Goal: Information Seeking & Learning: Learn about a topic

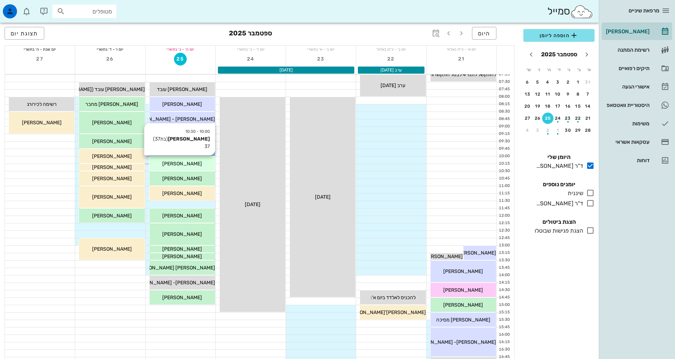
click at [196, 164] on div "[PERSON_NAME]" at bounding box center [183, 163] width 66 height 7
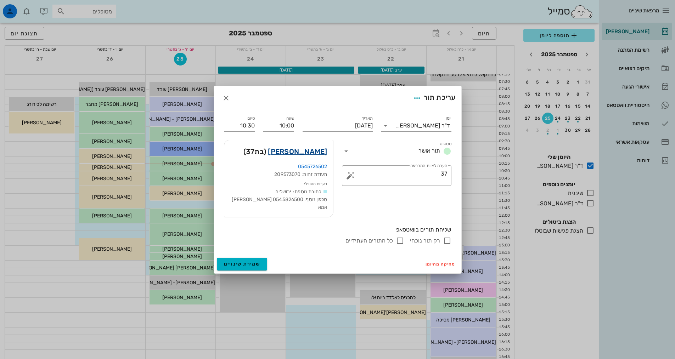
click at [305, 157] on link "[PERSON_NAME]" at bounding box center [297, 151] width 59 height 11
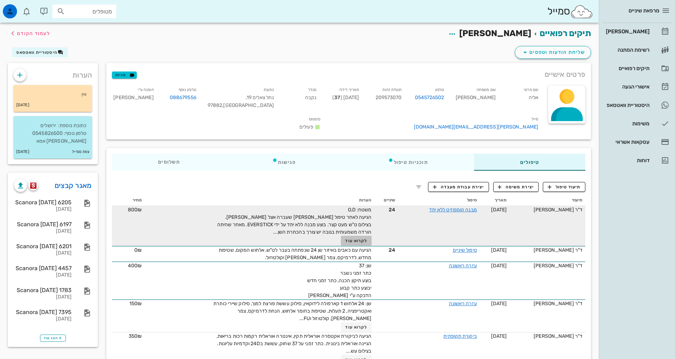
click at [354, 243] on span "לקרוא עוד" at bounding box center [356, 241] width 22 height 5
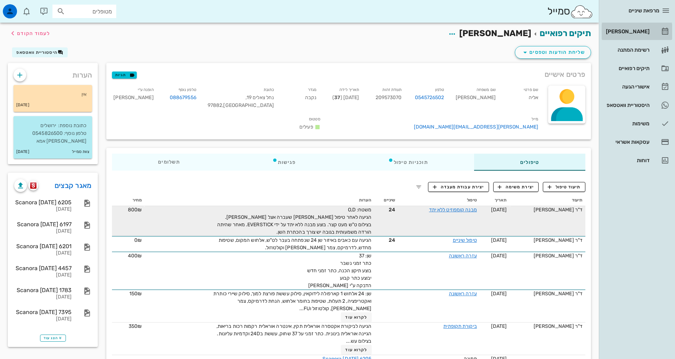
click at [638, 30] on div "[PERSON_NAME]" at bounding box center [627, 32] width 45 height 6
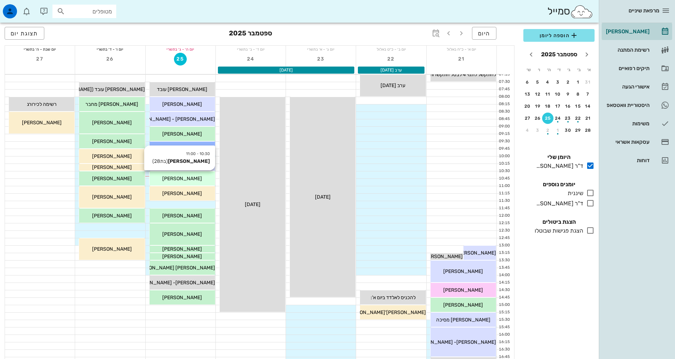
click at [197, 177] on div "[PERSON_NAME]" at bounding box center [183, 178] width 66 height 7
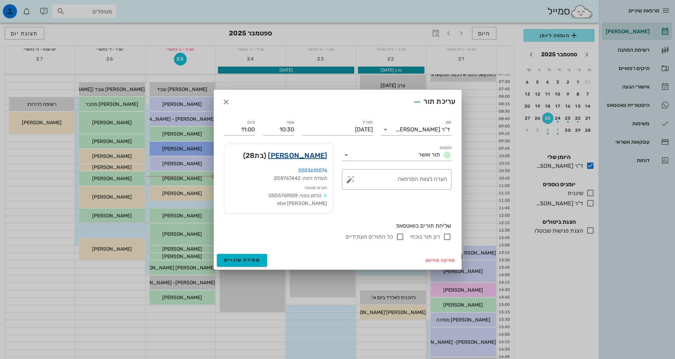
click at [317, 158] on link "[PERSON_NAME]" at bounding box center [297, 155] width 59 height 11
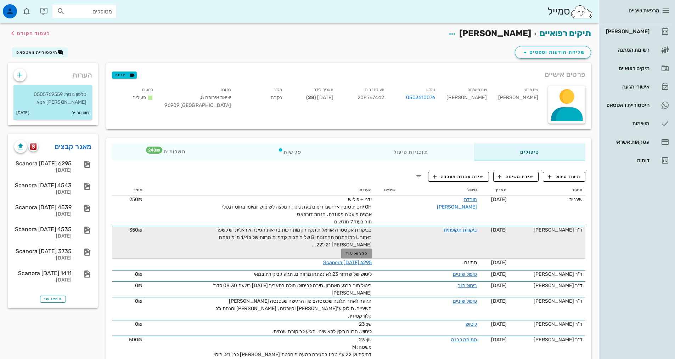
click at [356, 254] on span "לקרוא עוד" at bounding box center [357, 253] width 22 height 5
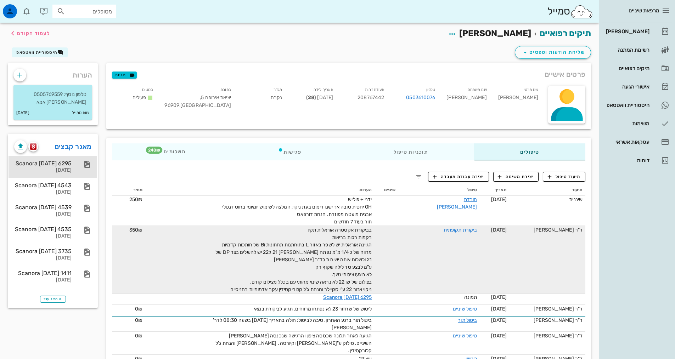
click at [54, 169] on div "[DATE]" at bounding box center [42, 171] width 57 height 6
click at [38, 146] on span "button" at bounding box center [33, 147] width 10 height 6
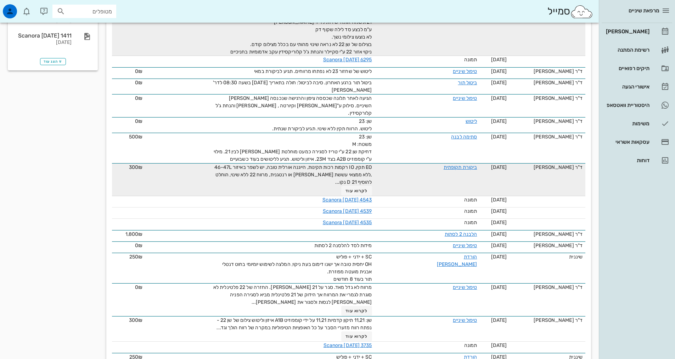
scroll to position [248, 0]
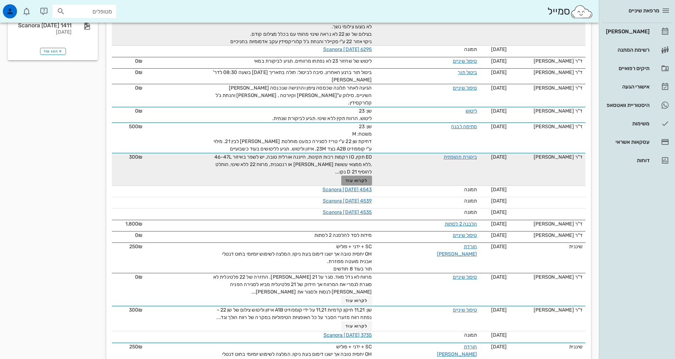
click at [358, 178] on span "לקרוא עוד" at bounding box center [357, 180] width 22 height 5
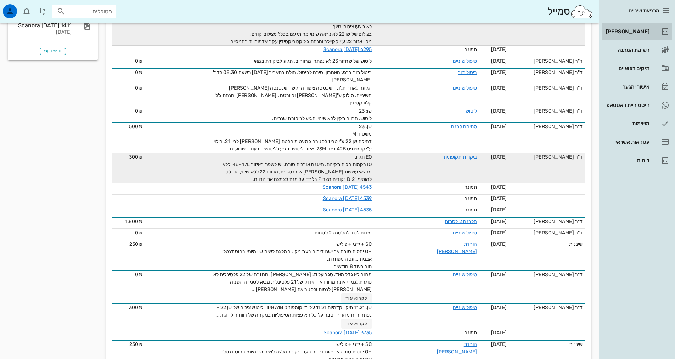
click at [627, 33] on div "[PERSON_NAME]" at bounding box center [627, 32] width 45 height 6
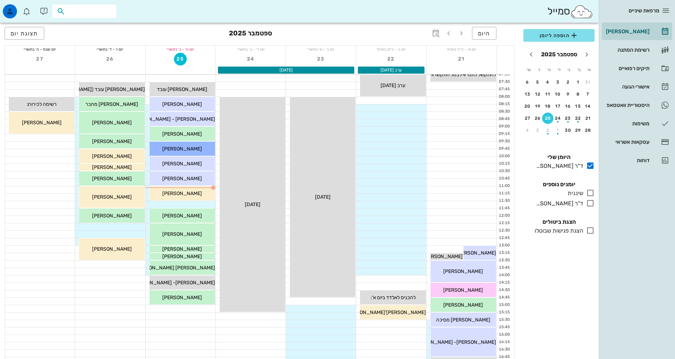
click at [103, 15] on input "text" at bounding box center [89, 11] width 45 height 9
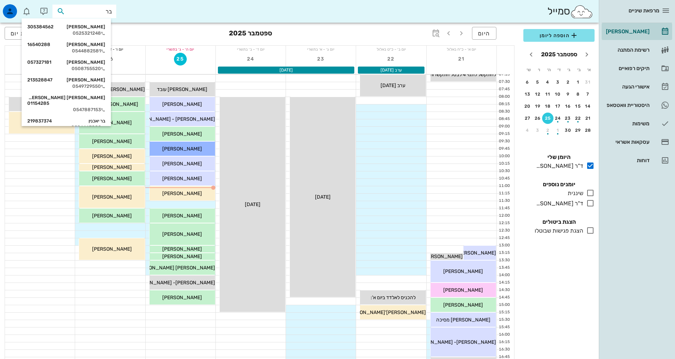
type input "[PERSON_NAME]"
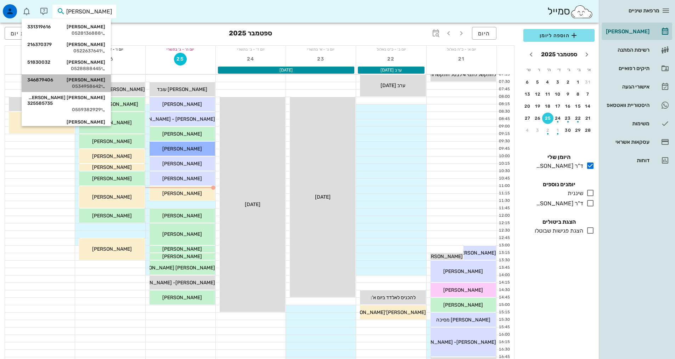
click at [98, 82] on div "[PERSON_NAME] 346879406" at bounding box center [66, 80] width 78 height 6
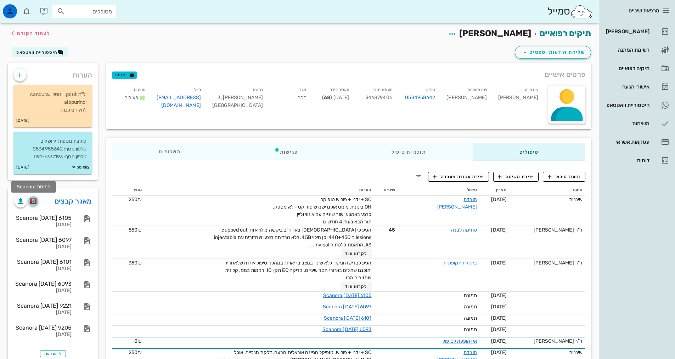
click at [35, 202] on img "button" at bounding box center [33, 201] width 7 height 6
click at [635, 30] on div "[PERSON_NAME]" at bounding box center [627, 32] width 45 height 6
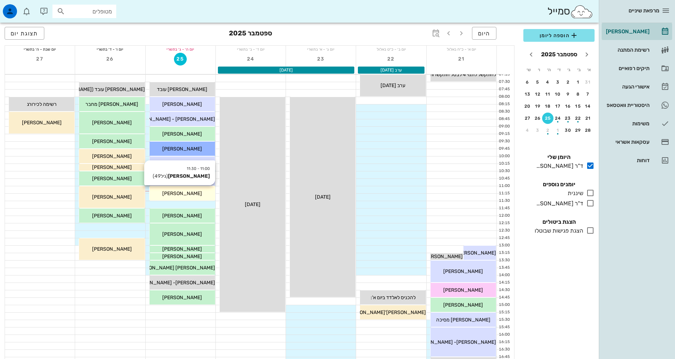
click at [197, 194] on div "[PERSON_NAME]" at bounding box center [183, 193] width 66 height 7
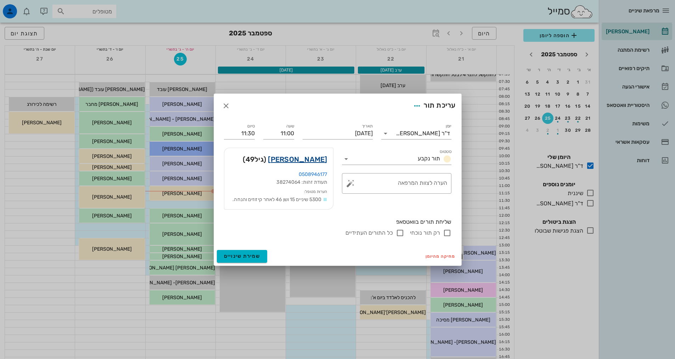
click at [316, 161] on link "[PERSON_NAME]" at bounding box center [297, 159] width 59 height 11
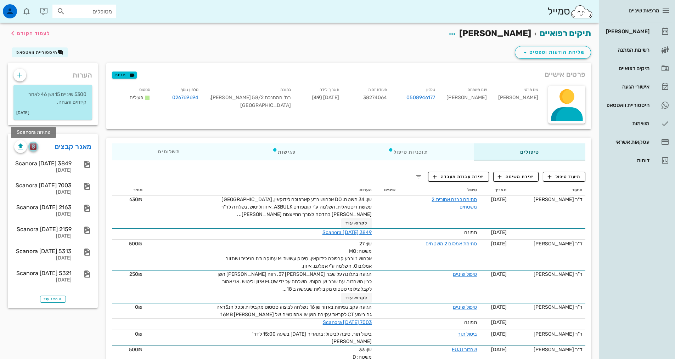
click at [34, 148] on img "button" at bounding box center [33, 147] width 7 height 6
click at [627, 105] on div "היסטוריית וואטסאפ" at bounding box center [627, 105] width 45 height 6
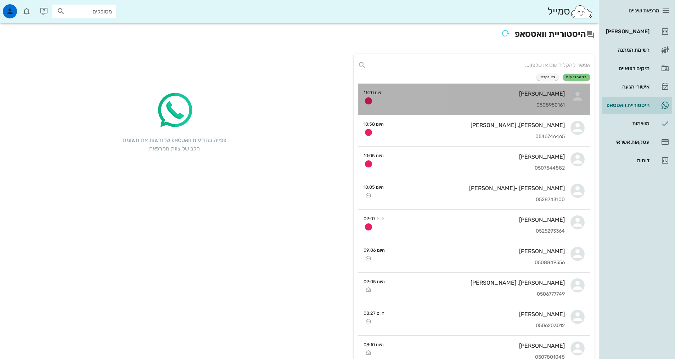
click at [515, 106] on div "0508950161" at bounding box center [476, 105] width 176 height 6
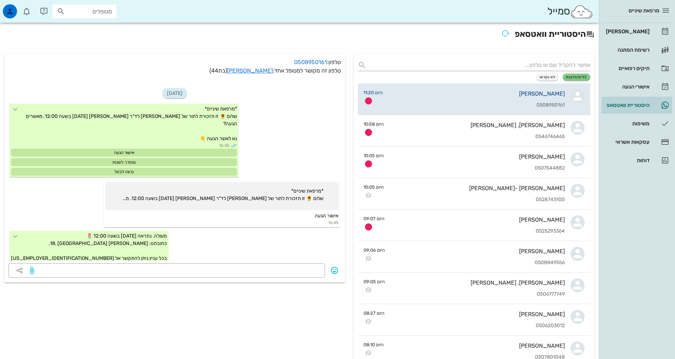
scroll to position [303, 0]
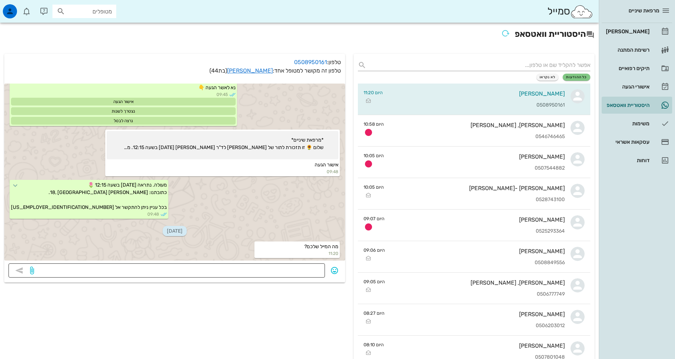
click at [293, 272] on textarea at bounding box center [177, 271] width 285 height 11
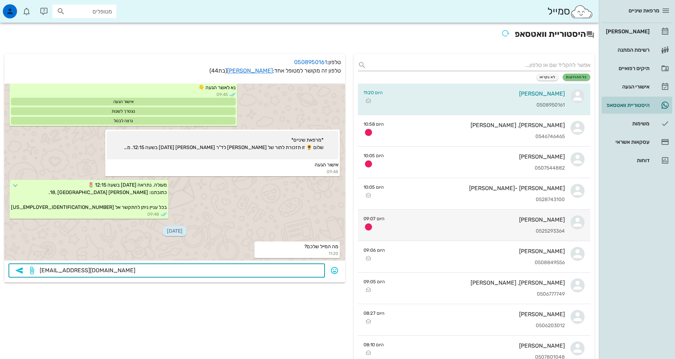
type textarea "[EMAIL_ADDRESS][DOMAIN_NAME]"
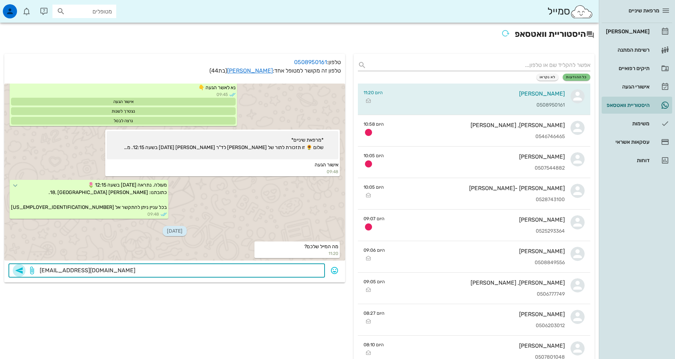
click at [21, 272] on icon "button" at bounding box center [19, 271] width 9 height 9
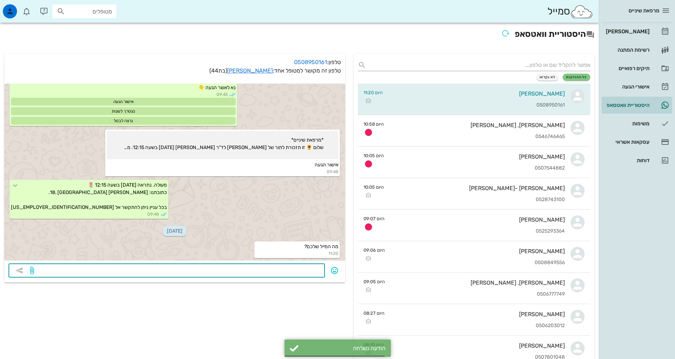
scroll to position [323, 0]
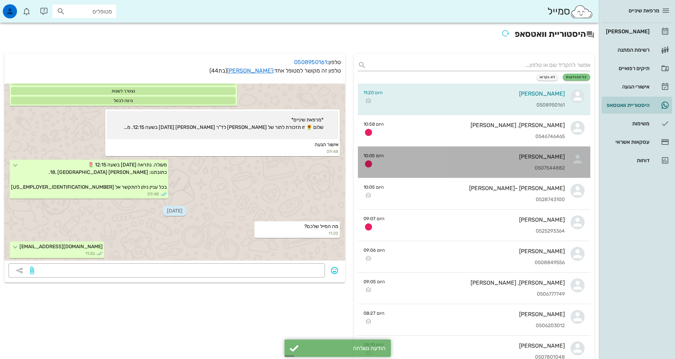
click at [538, 163] on div "[PERSON_NAME] 0507544882" at bounding box center [476, 162] width 175 height 31
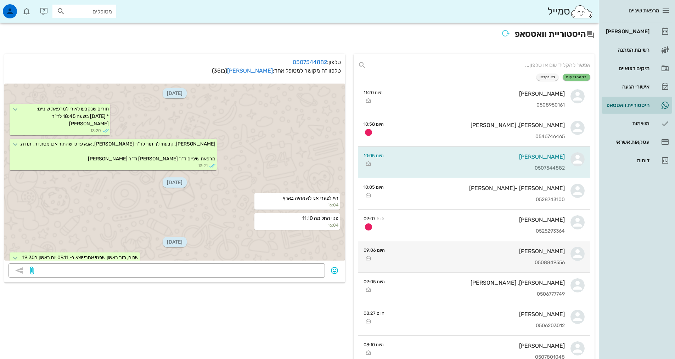
scroll to position [243, 0]
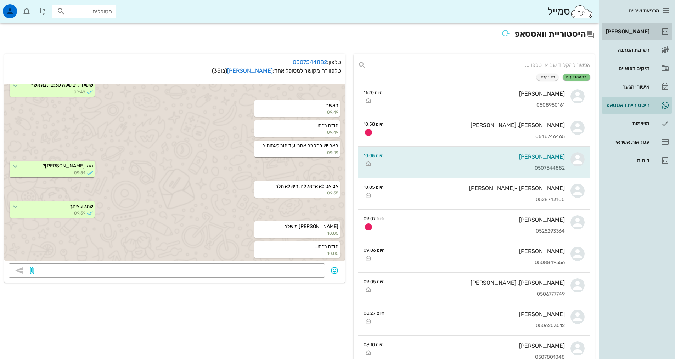
click at [638, 32] on div "[PERSON_NAME]" at bounding box center [627, 32] width 45 height 6
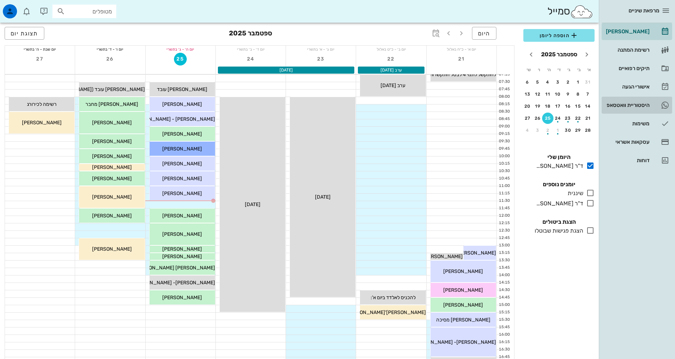
click at [643, 106] on div "היסטוריית וואטסאפ" at bounding box center [627, 105] width 45 height 6
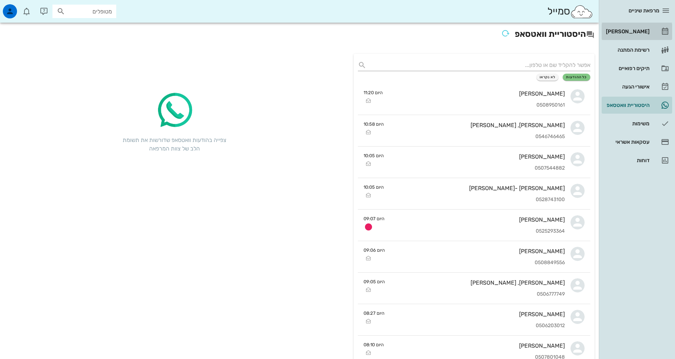
click at [638, 34] on div "[PERSON_NAME]" at bounding box center [627, 31] width 45 height 11
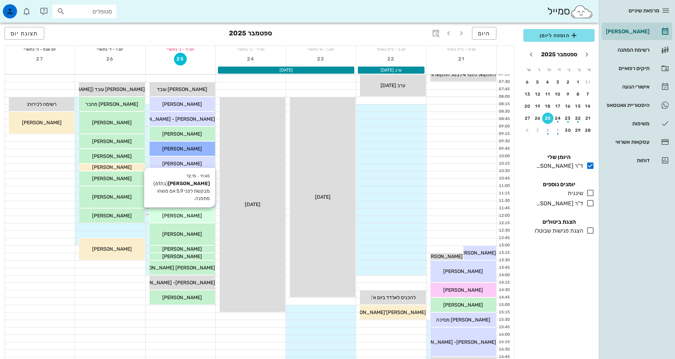
click at [202, 218] on div "[PERSON_NAME]" at bounding box center [183, 215] width 66 height 7
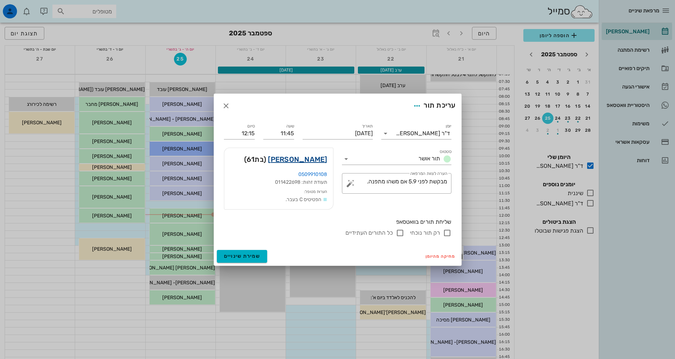
click at [307, 161] on link "[PERSON_NAME]" at bounding box center [297, 159] width 59 height 11
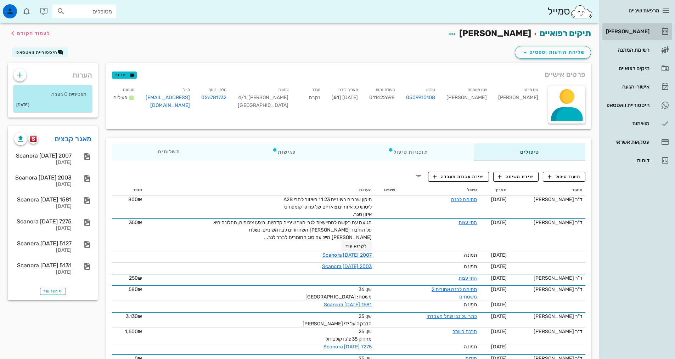
click at [629, 30] on div "[PERSON_NAME]" at bounding box center [627, 32] width 45 height 6
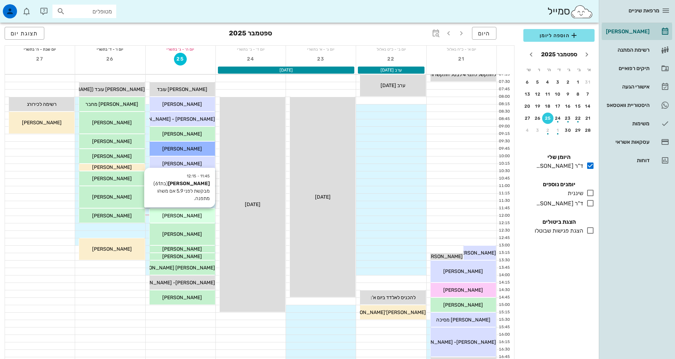
click at [197, 219] on div "[PERSON_NAME]" at bounding box center [183, 215] width 66 height 7
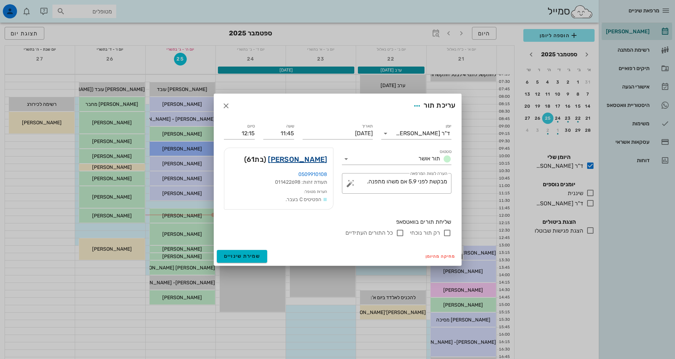
click at [308, 157] on link "[PERSON_NAME]" at bounding box center [297, 159] width 59 height 11
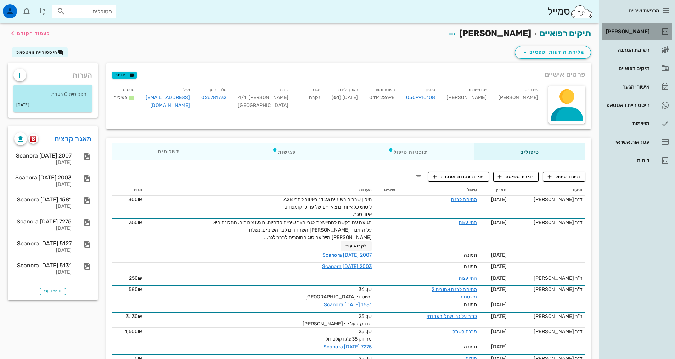
click at [624, 27] on div "[PERSON_NAME]" at bounding box center [627, 31] width 45 height 11
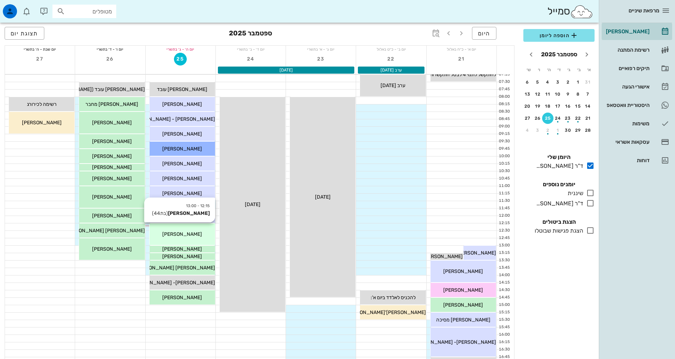
click at [204, 232] on div "[PERSON_NAME]" at bounding box center [183, 234] width 66 height 7
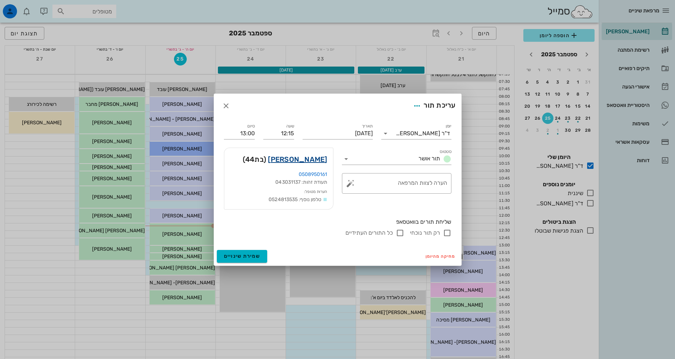
click at [312, 159] on link "[PERSON_NAME]" at bounding box center [297, 159] width 59 height 11
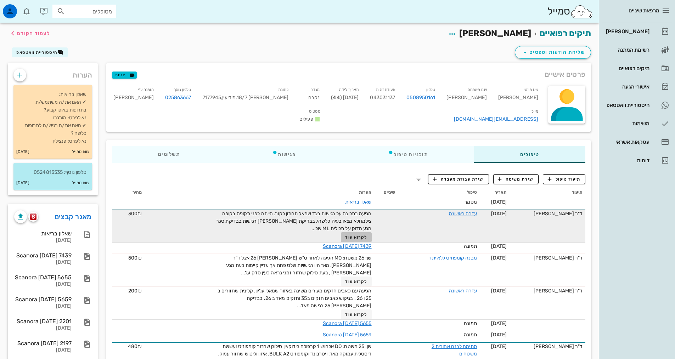
click at [353, 240] on span "לקרוא עוד" at bounding box center [356, 237] width 22 height 5
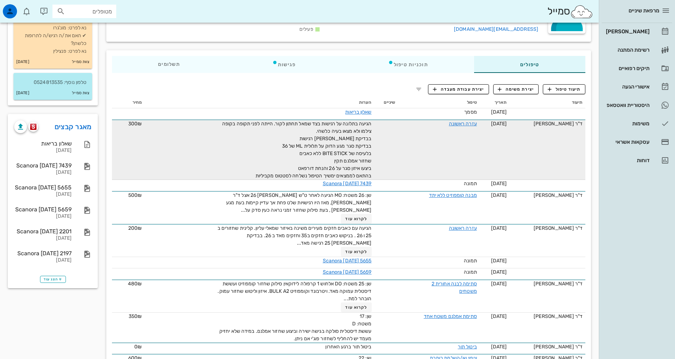
scroll to position [90, 0]
click at [643, 33] on div "[PERSON_NAME]" at bounding box center [627, 32] width 45 height 6
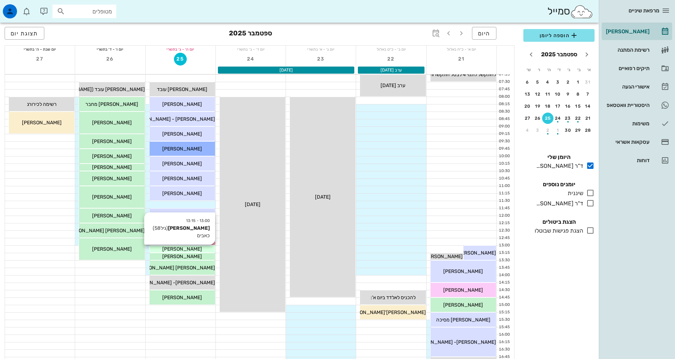
click at [179, 250] on span "[PERSON_NAME]" at bounding box center [182, 249] width 40 height 6
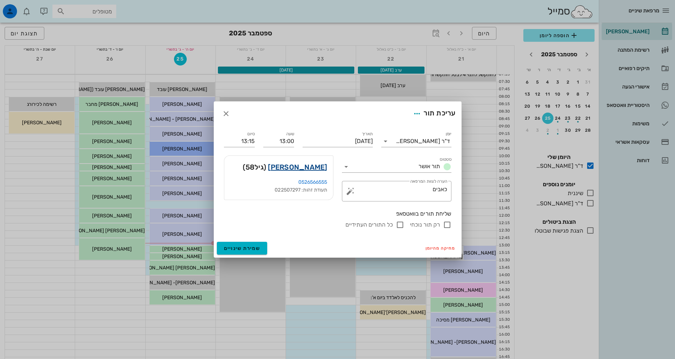
click at [312, 170] on link "[PERSON_NAME]" at bounding box center [297, 167] width 59 height 11
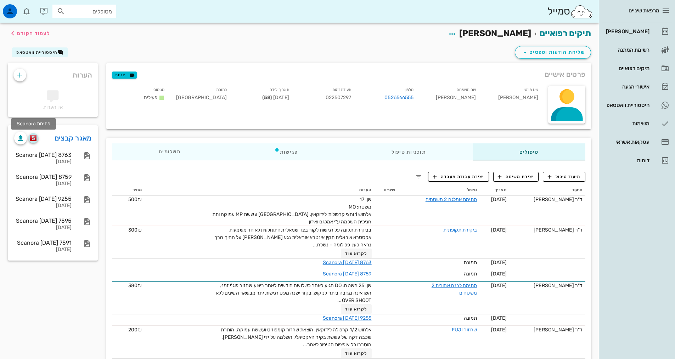
click at [35, 138] on img "button" at bounding box center [33, 138] width 7 height 6
